Goal: Task Accomplishment & Management: Use online tool/utility

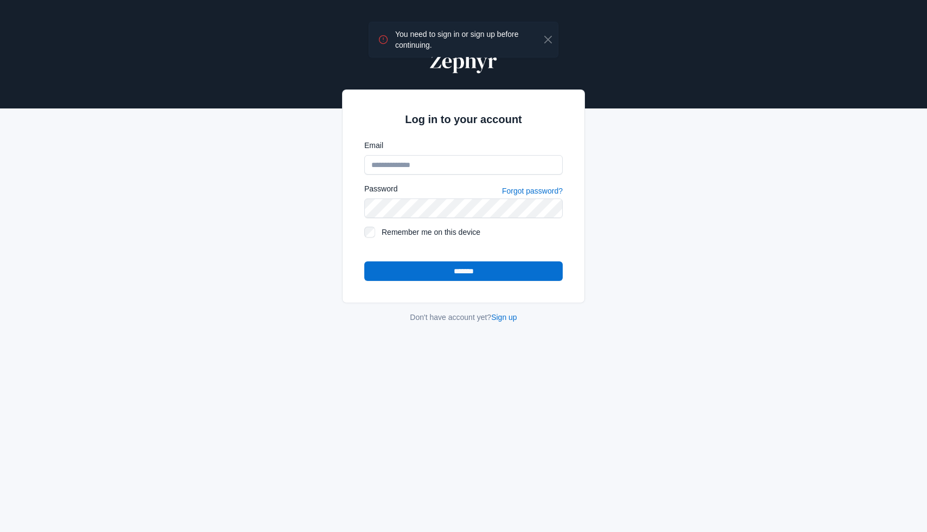
click at [0, 532] on com-1password-button at bounding box center [0, 532] width 0 height 0
type input "**********"
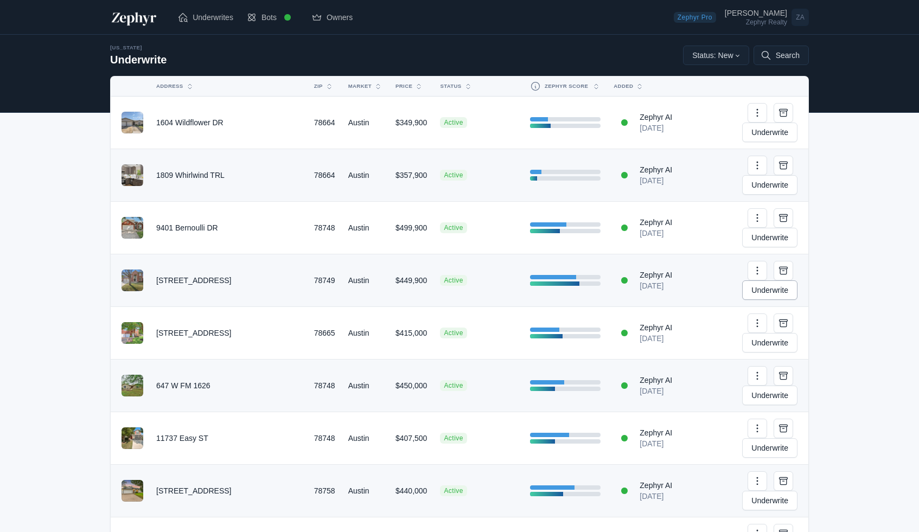
click at [754, 280] on link "Underwrite" at bounding box center [769, 290] width 55 height 20
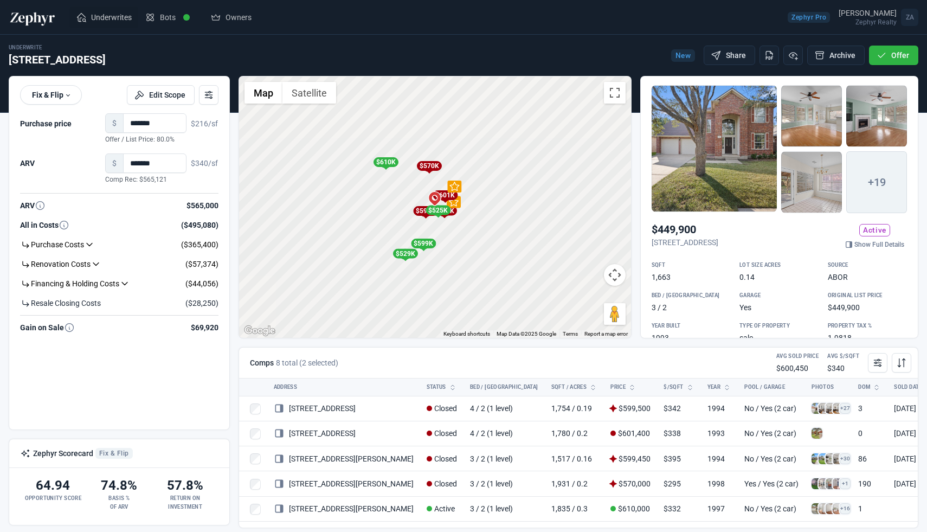
click at [98, 20] on span "Underwrites" at bounding box center [111, 17] width 41 height 11
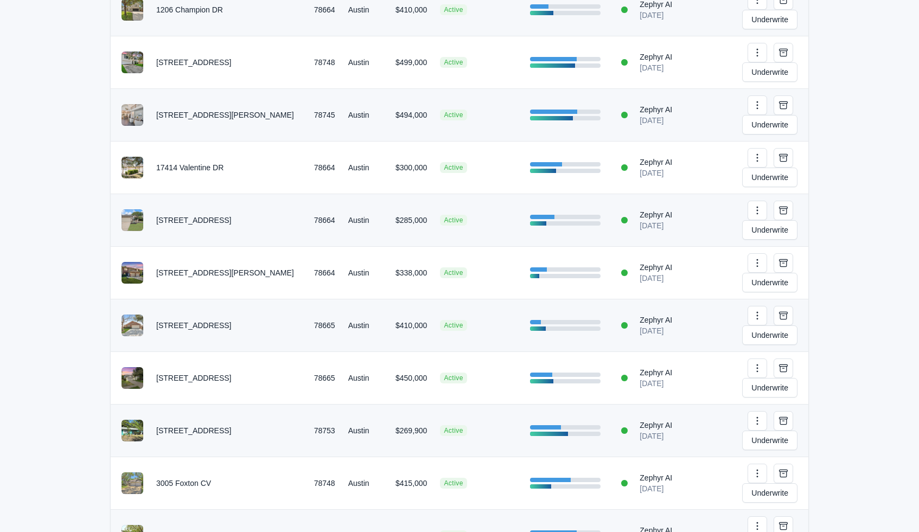
scroll to position [586, 0]
click at [758, 484] on link "Underwrite" at bounding box center [769, 494] width 55 height 20
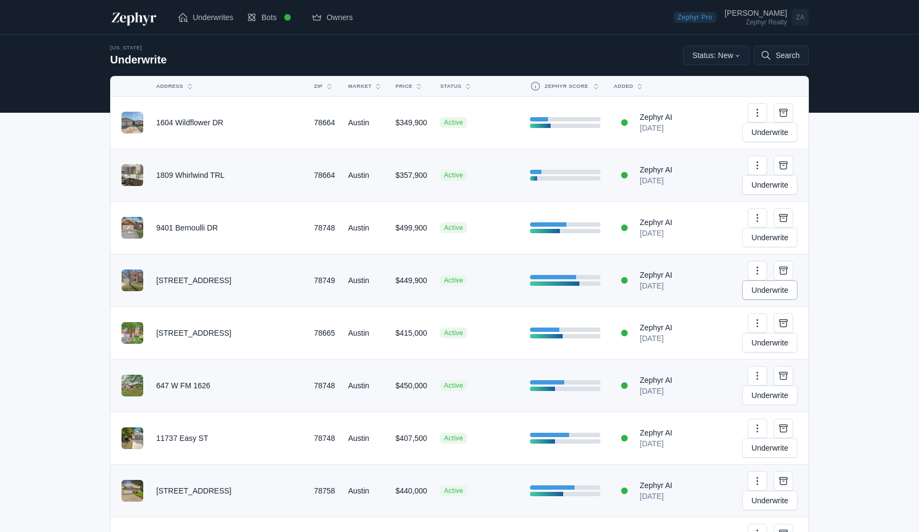
click at [767, 280] on link "Underwrite" at bounding box center [769, 290] width 55 height 20
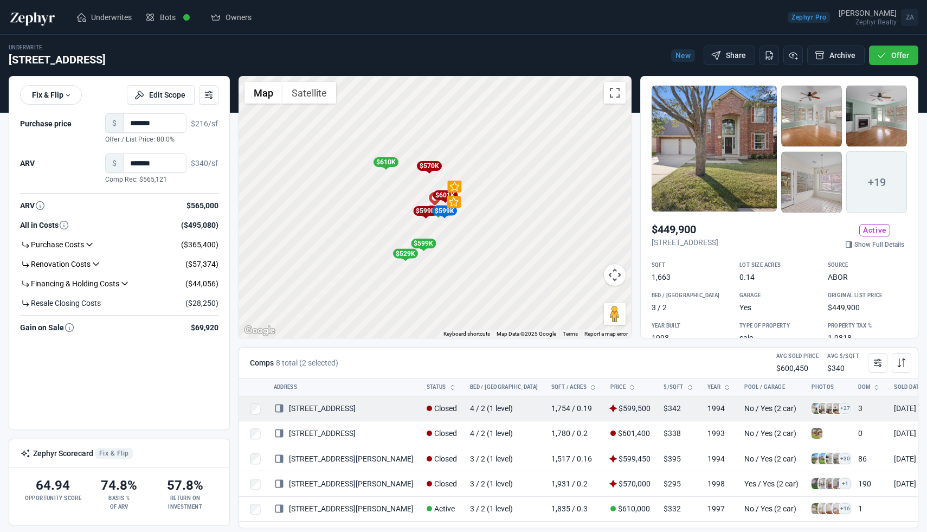
click at [276, 409] on icon at bounding box center [279, 409] width 8 height 8
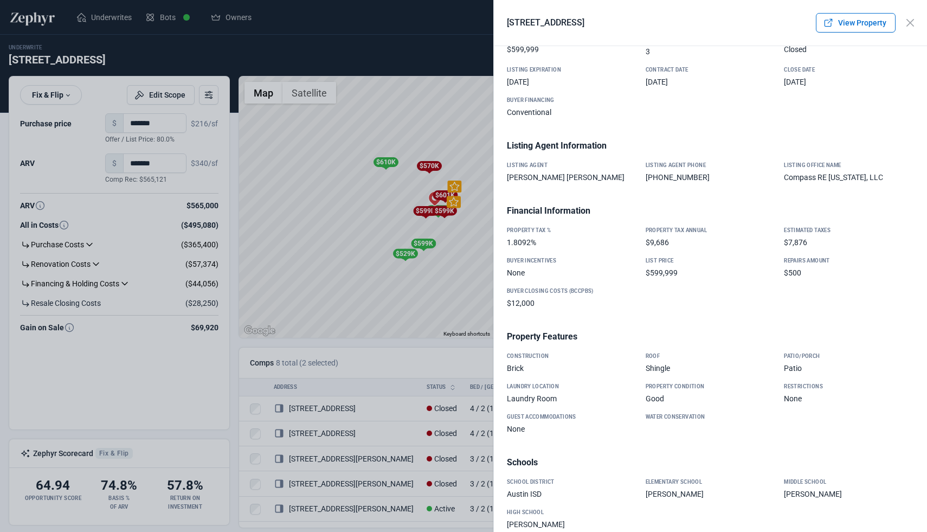
scroll to position [712, 0]
